Goal: Entertainment & Leisure: Consume media (video, audio)

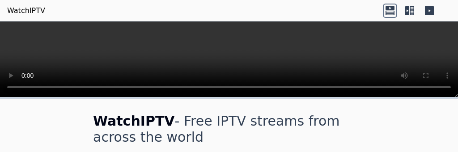
scroll to position [4467, 0]
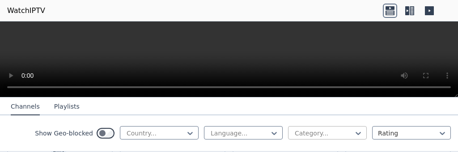
click at [329, 134] on div at bounding box center [324, 133] width 60 height 9
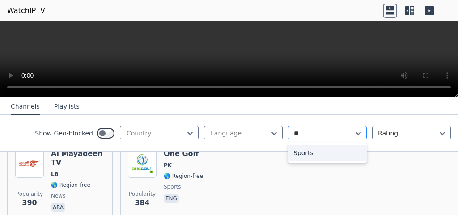
scroll to position [5845, 0]
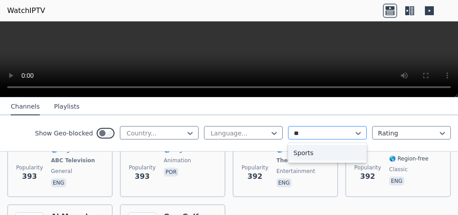
type input "***"
click at [302, 152] on div "Sports" at bounding box center [327, 153] width 79 height 16
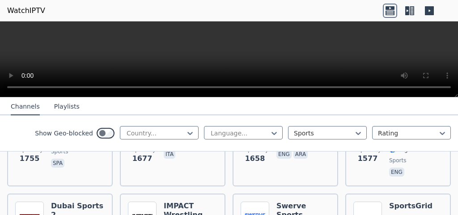
scroll to position [358, 0]
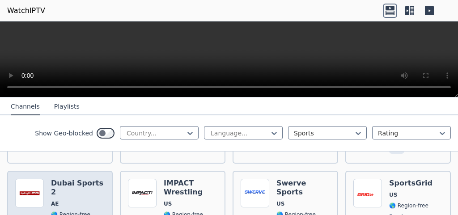
click at [68, 152] on h6 "Dubai Sports 2" at bounding box center [78, 188] width 54 height 18
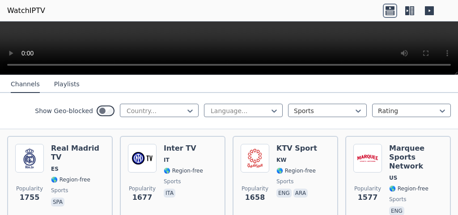
scroll to position [264, 0]
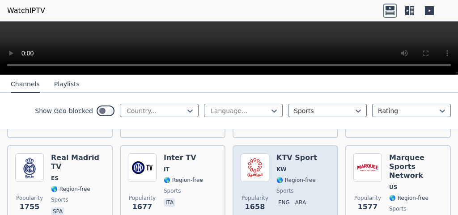
click at [294, 152] on div "KTV Sport KW 🌎 Region-free sports eng ara" at bounding box center [296, 189] width 41 height 73
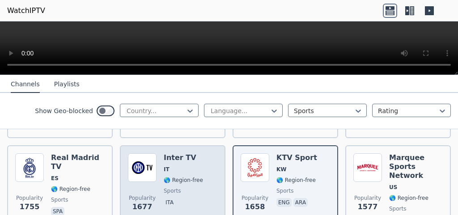
click at [156, 152] on div "Popularity 1677 Inter TV IT 🌎 Region-free sports ita" at bounding box center [172, 189] width 89 height 73
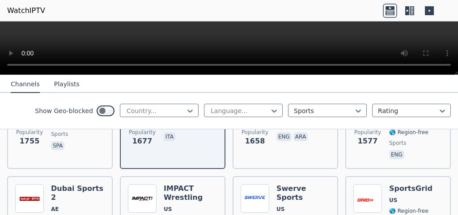
scroll to position [320, 0]
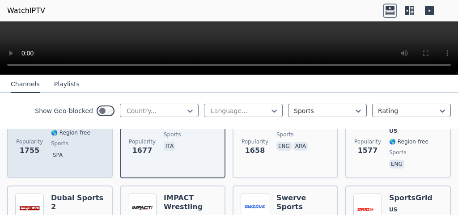
click at [87, 134] on div "Real Madrid TV ES 🌎 Region-free sports spa" at bounding box center [78, 133] width 54 height 73
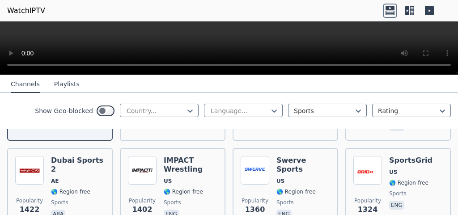
scroll to position [367, 0]
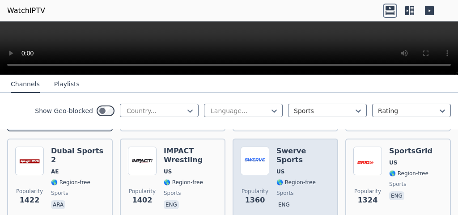
click at [292, 152] on span "US" at bounding box center [303, 171] width 54 height 7
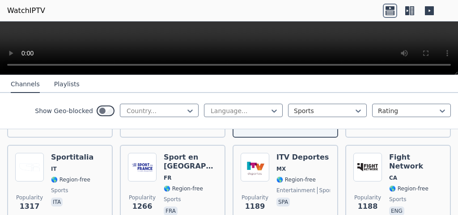
scroll to position [468, 0]
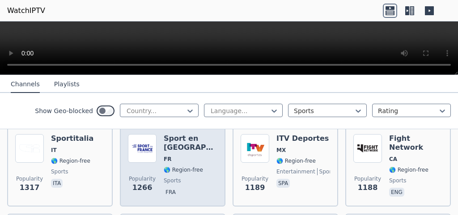
click at [198, 139] on div "Sport en France FR 🌎 Region-free sports fra" at bounding box center [191, 166] width 54 height 64
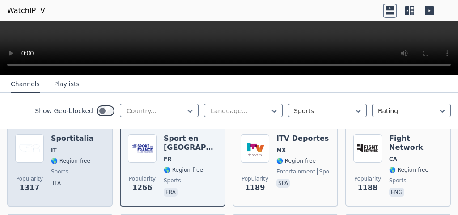
click at [89, 143] on div "Popularity 1317 Sportitalia IT 🌎 Region-free sports ita" at bounding box center [59, 166] width 89 height 64
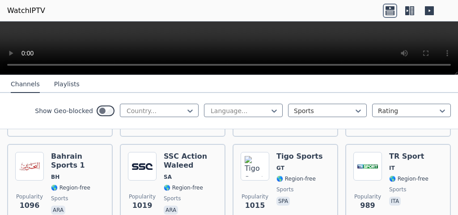
scroll to position [674, 0]
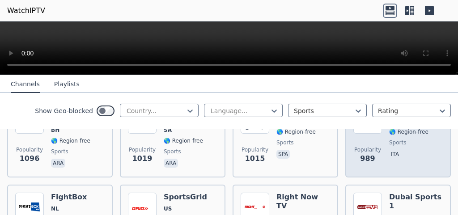
click at [408, 152] on span "ita" at bounding box center [408, 155] width 39 height 11
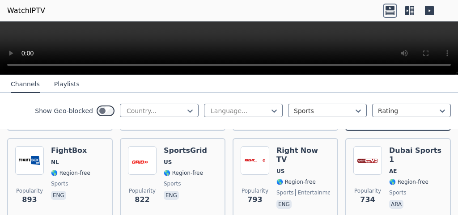
scroll to position [711, 0]
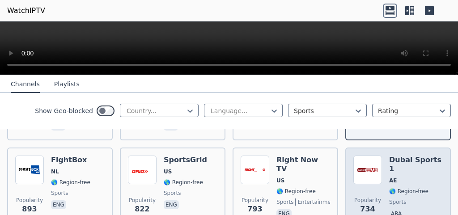
click at [403, 152] on div "Dubai Sports 1 AE 🌎 Region-free sports ara" at bounding box center [416, 188] width 54 height 64
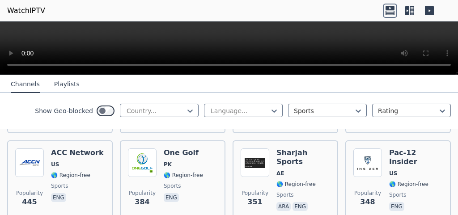
scroll to position [1010, 0]
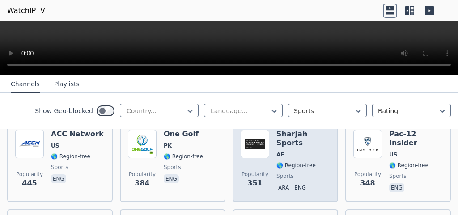
click at [307, 134] on div "Sharjah Sports AE 🌎 Region-free sports ara eng" at bounding box center [303, 162] width 54 height 64
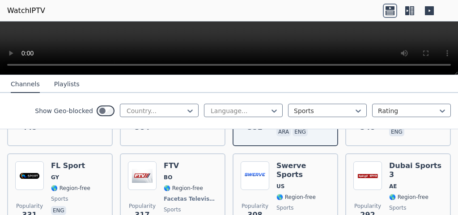
scroll to position [1075, 0]
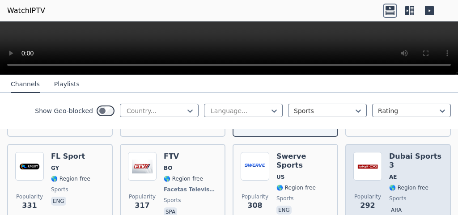
click at [424, 152] on div "Dubai Sports 3 AE 🌎 Region-free sports ara" at bounding box center [416, 185] width 54 height 66
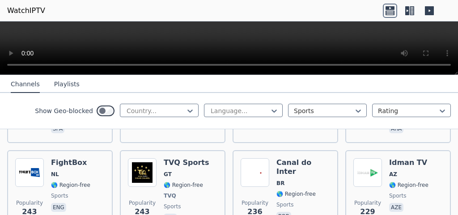
scroll to position [1403, 0]
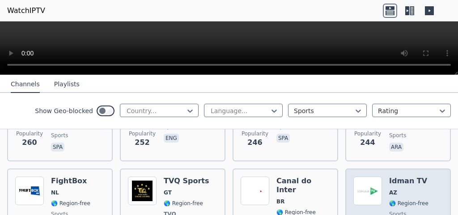
click at [409, 152] on h6 "Idman TV" at bounding box center [408, 181] width 39 height 9
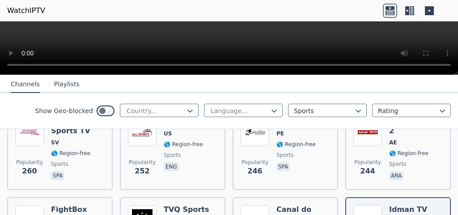
scroll to position [253, 0]
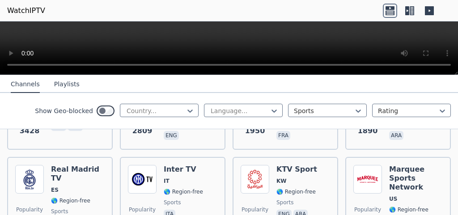
click at [66, 81] on button "Playlists" at bounding box center [66, 84] width 25 height 17
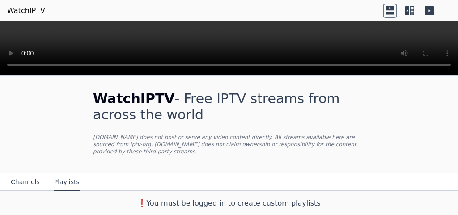
click at [240, 152] on h3 "❗️You must be logged in to create custom playlists" at bounding box center [229, 203] width 300 height 11
click at [224, 152] on h3 "❗️You must be logged in to create custom playlists" at bounding box center [229, 203] width 300 height 11
click at [193, 152] on h3 "❗️You must be logged in to create custom playlists" at bounding box center [229, 203] width 300 height 11
click at [178, 152] on h3 "❗️You must be logged in to create custom playlists" at bounding box center [229, 203] width 300 height 11
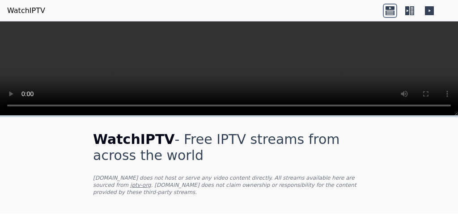
drag, startPoint x: 457, startPoint y: 75, endPoint x: 457, endPoint y: 133, distance: 58.6
click at [457, 116] on div at bounding box center [229, 68] width 458 height 94
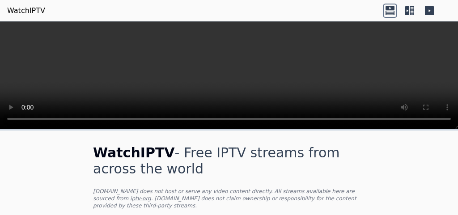
click at [408, 13] on icon at bounding box center [407, 10] width 4 height 9
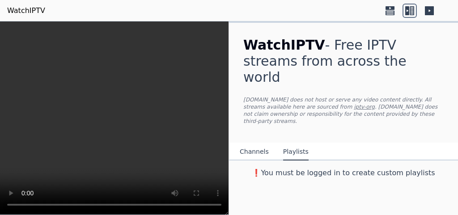
click at [429, 14] on icon at bounding box center [429, 10] width 9 height 9
